Goal: Task Accomplishment & Management: Use online tool/utility

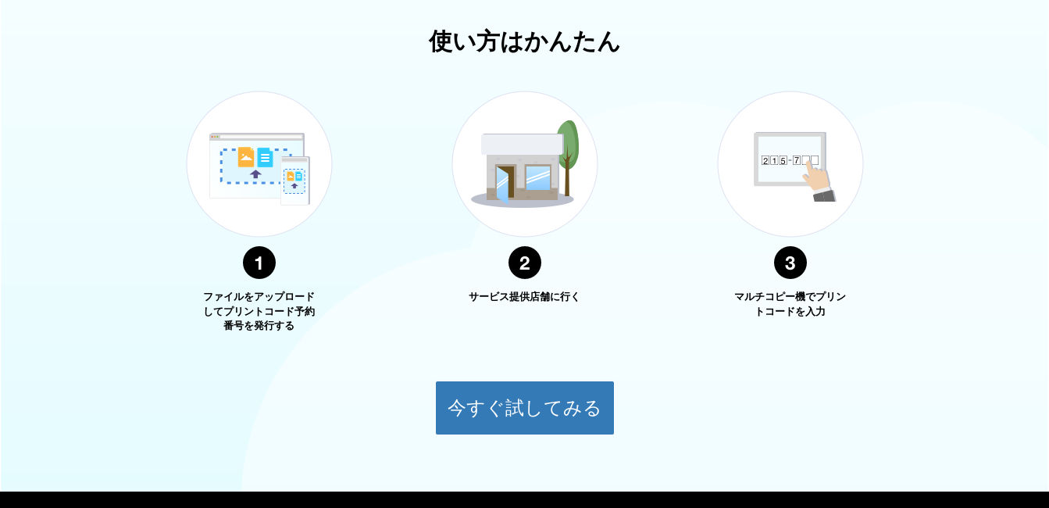
scroll to position [615, 0]
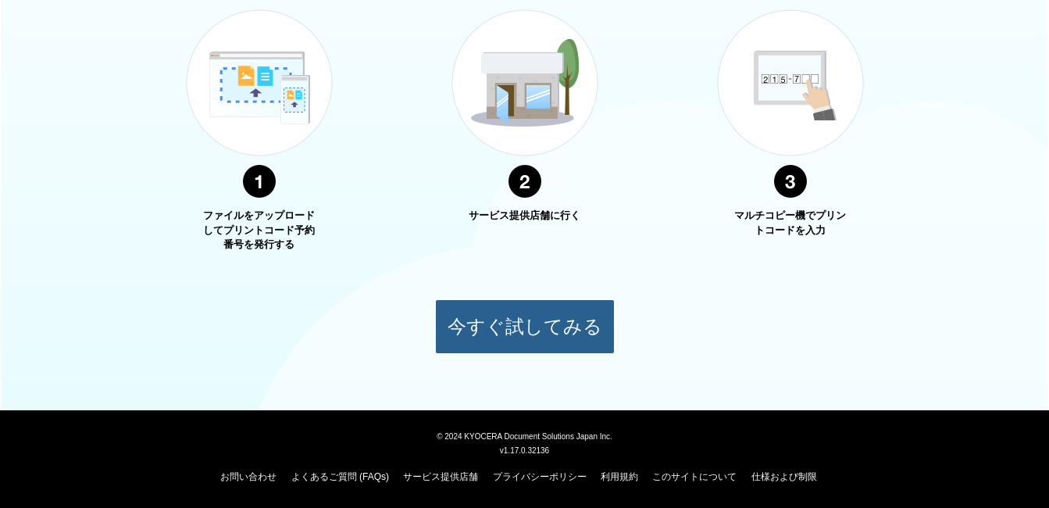
click at [527, 324] on button "今すぐ試してみる" at bounding box center [525, 326] width 180 height 55
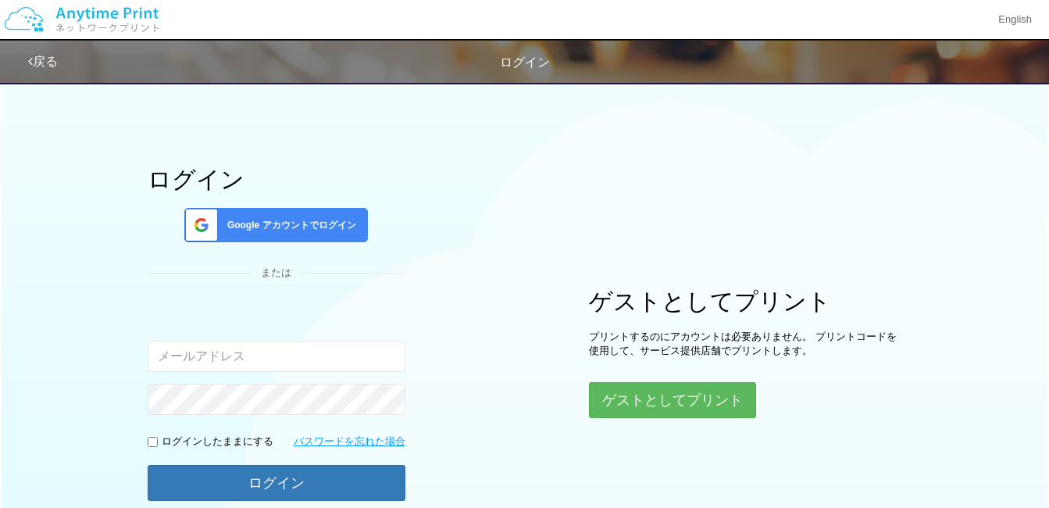
scroll to position [134, 0]
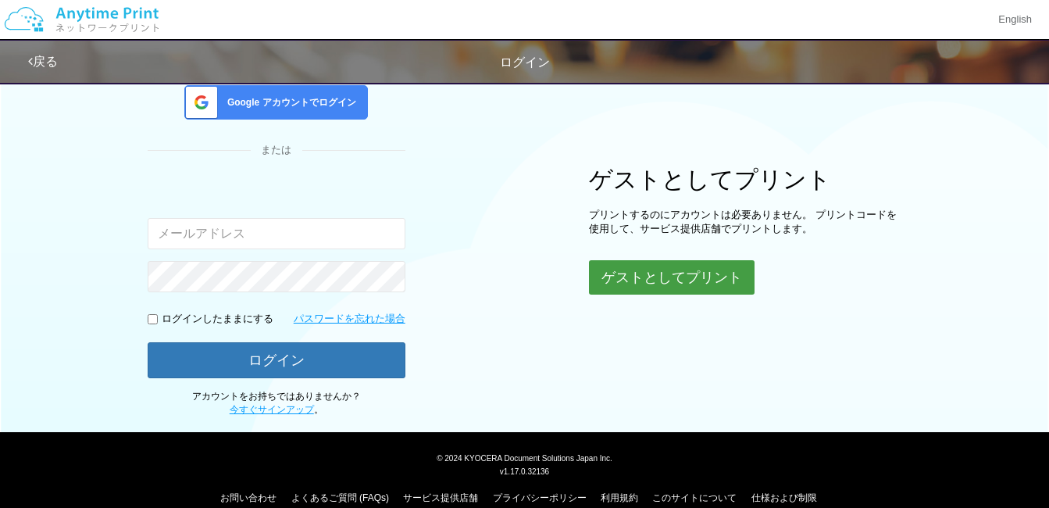
click at [697, 280] on button "ゲストとしてプリント" at bounding box center [672, 277] width 166 height 34
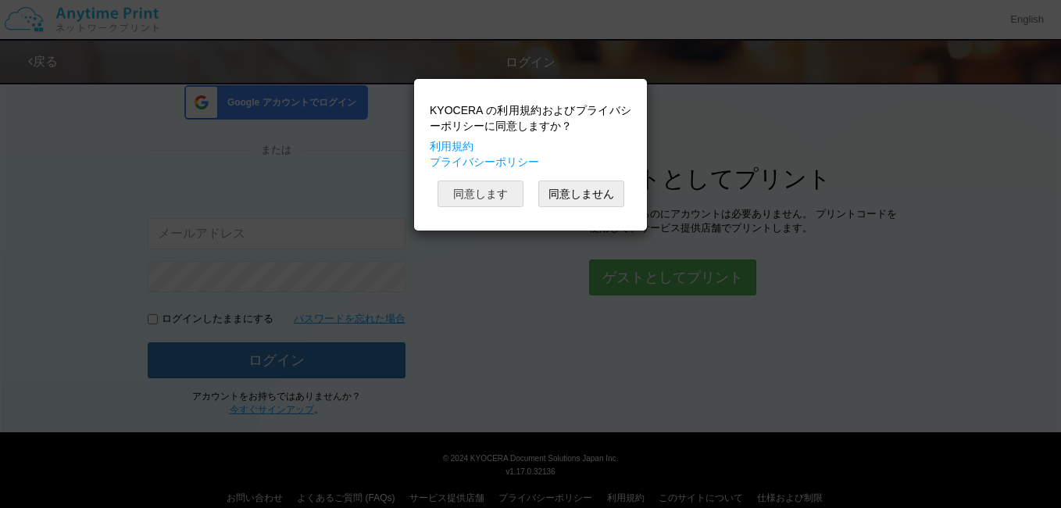
click at [506, 194] on button "同意します" at bounding box center [480, 193] width 86 height 27
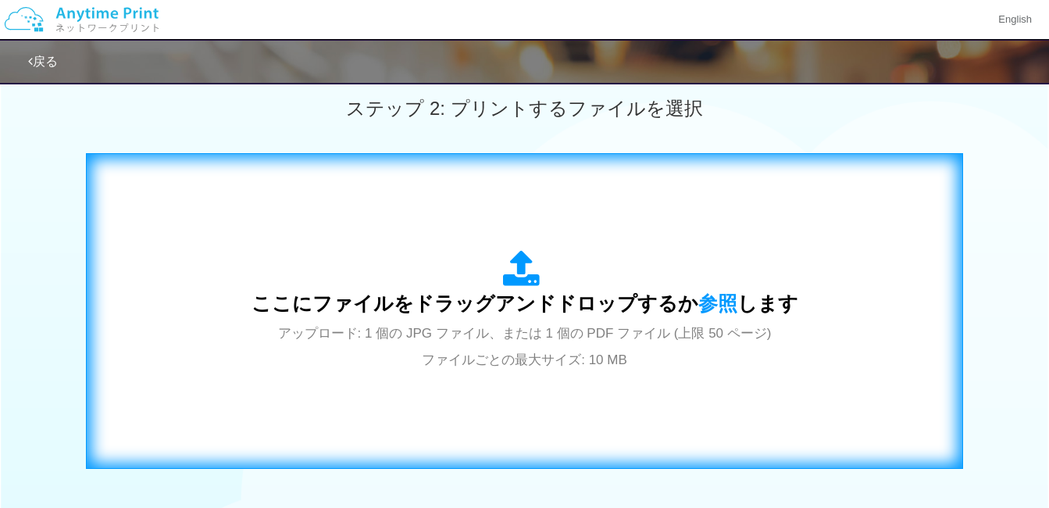
scroll to position [570, 0]
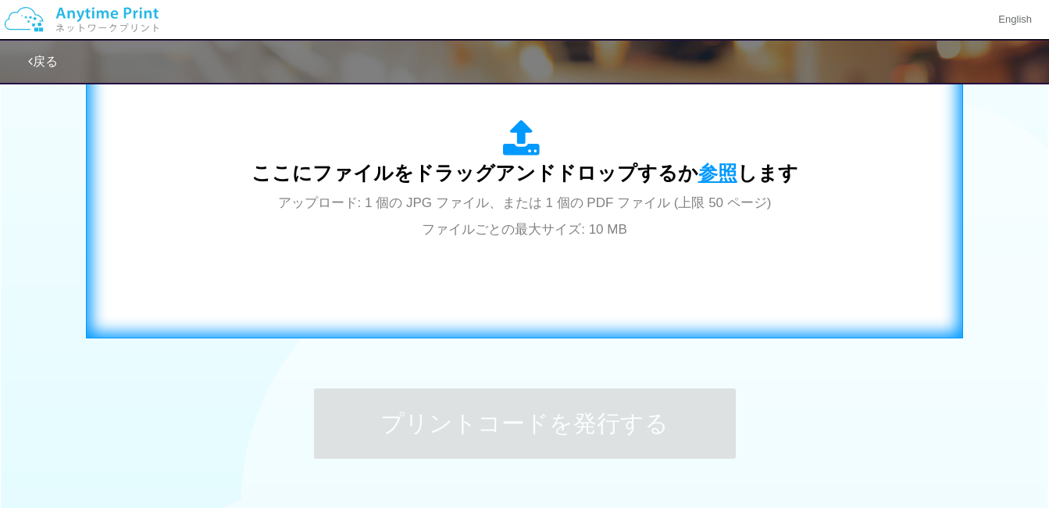
click at [711, 170] on span "参照" at bounding box center [717, 173] width 39 height 22
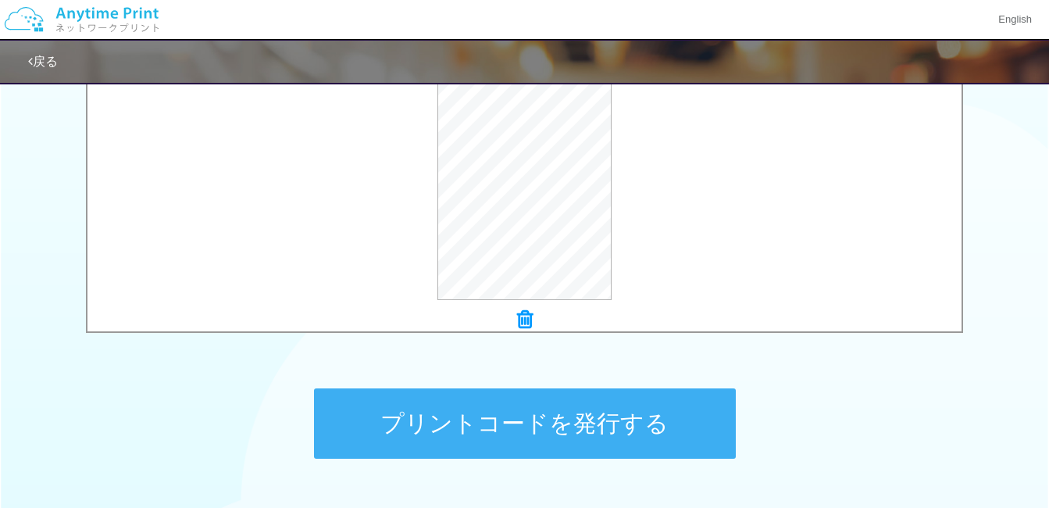
click at [599, 420] on button "プリントコードを発行する" at bounding box center [525, 423] width 422 height 70
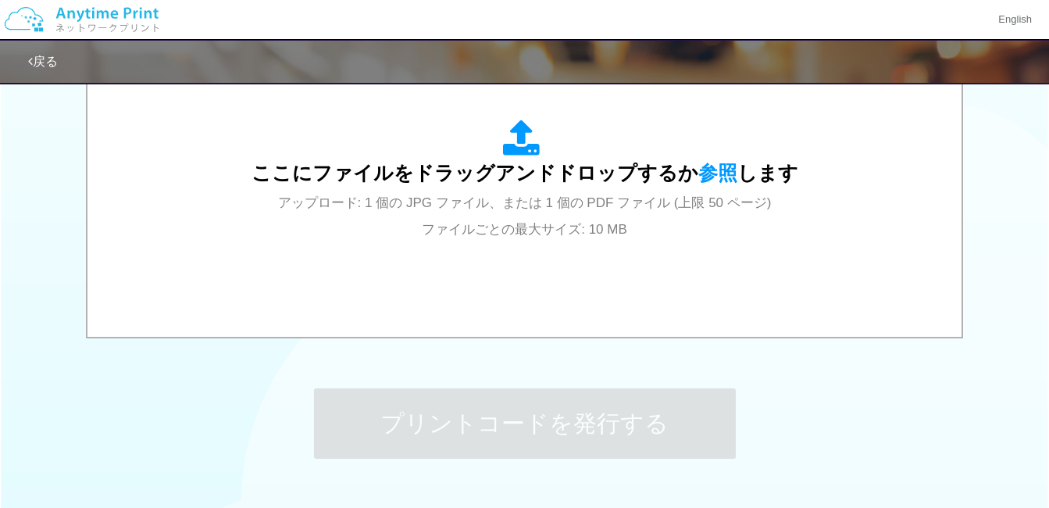
scroll to position [0, 0]
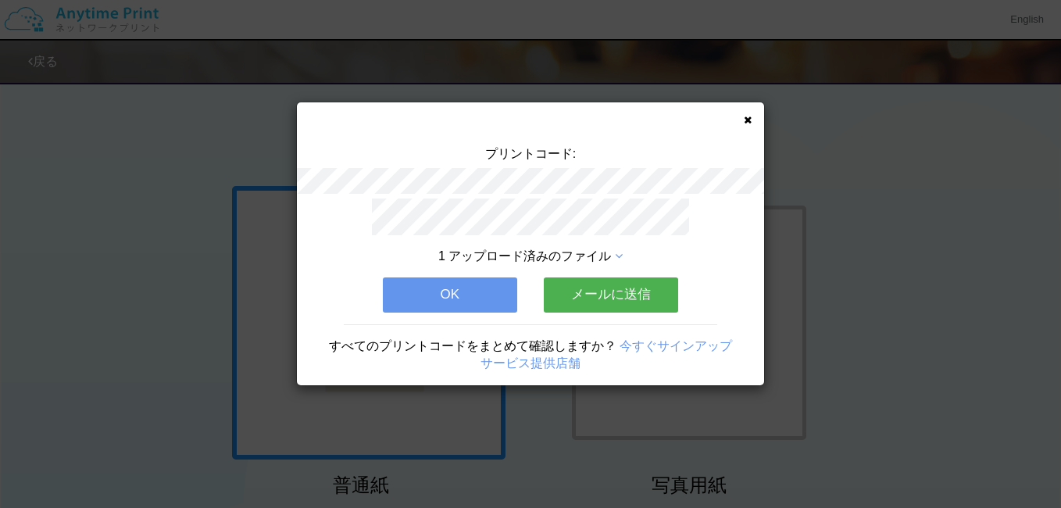
click at [470, 281] on button "OK" at bounding box center [450, 294] width 134 height 34
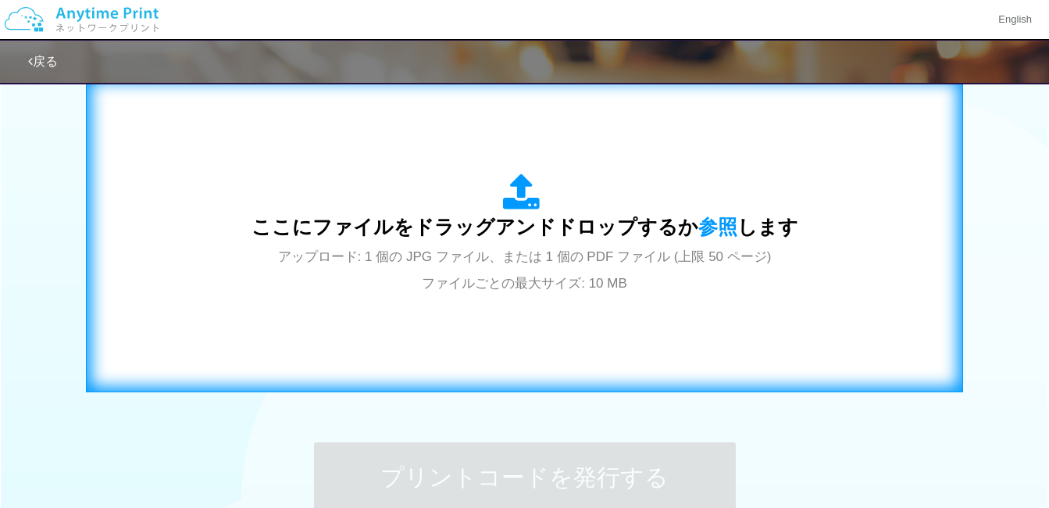
scroll to position [625, 0]
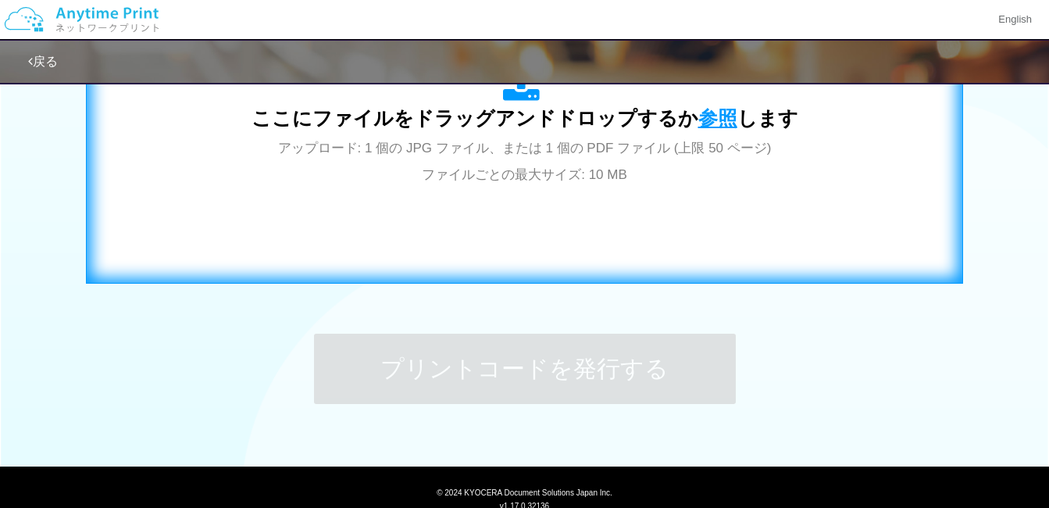
click at [711, 114] on span "参照" at bounding box center [717, 118] width 39 height 22
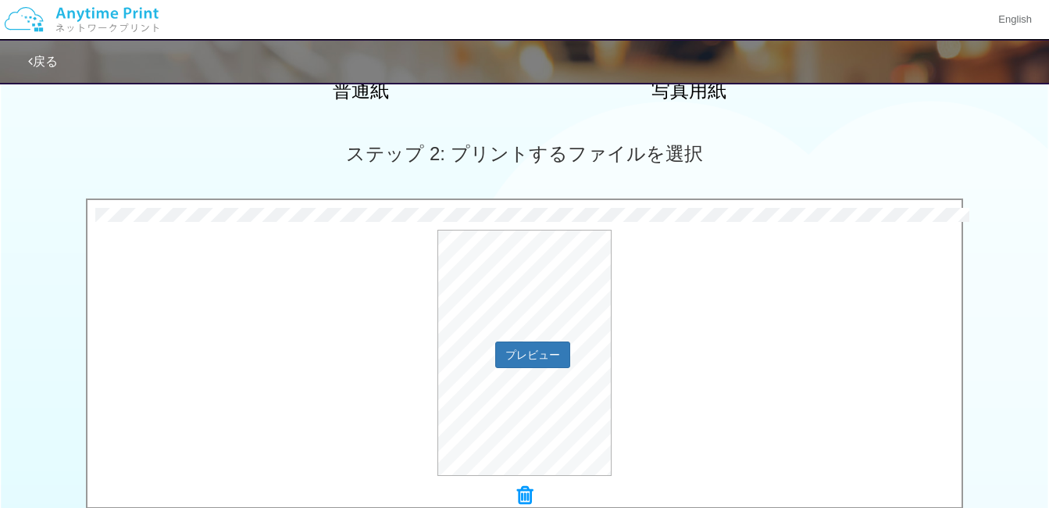
scroll to position [518, 0]
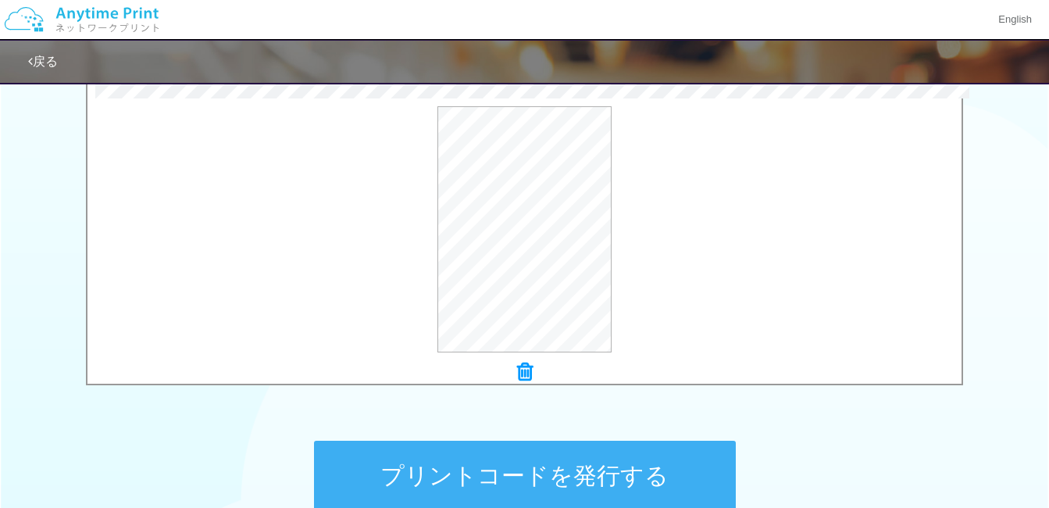
click at [542, 470] on button "プリントコードを発行する" at bounding box center [525, 475] width 422 height 70
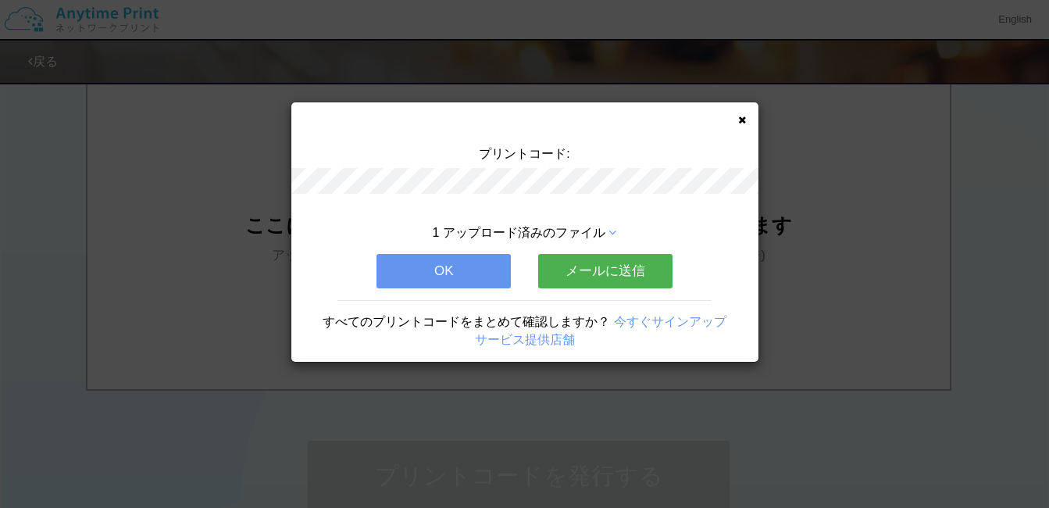
scroll to position [0, 0]
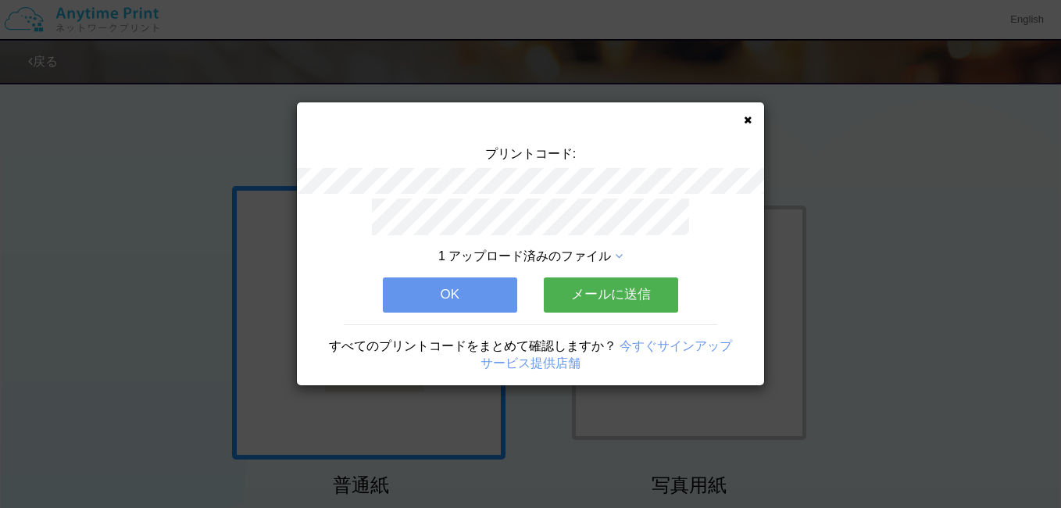
click at [465, 289] on button "OK" at bounding box center [450, 294] width 134 height 34
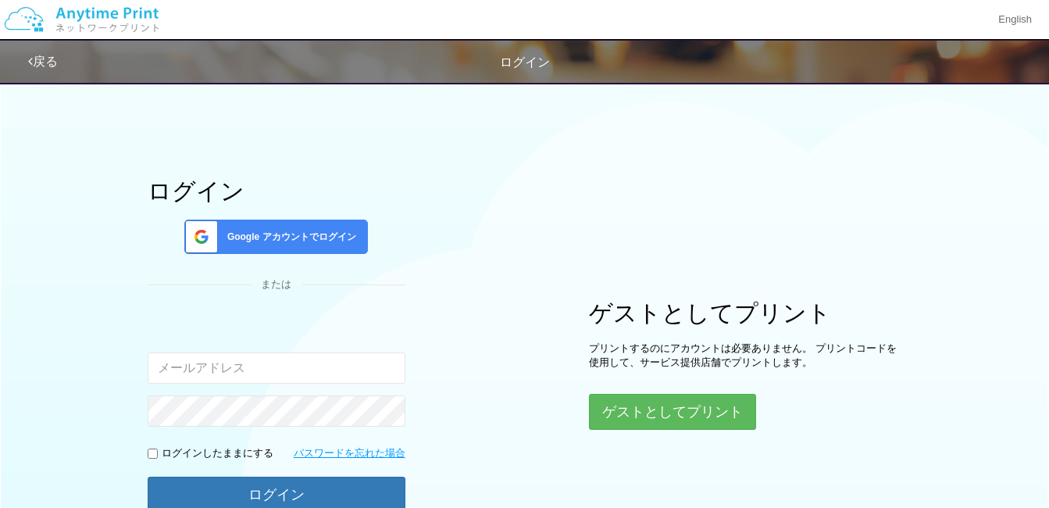
scroll to position [134, 0]
